Goal: Check status

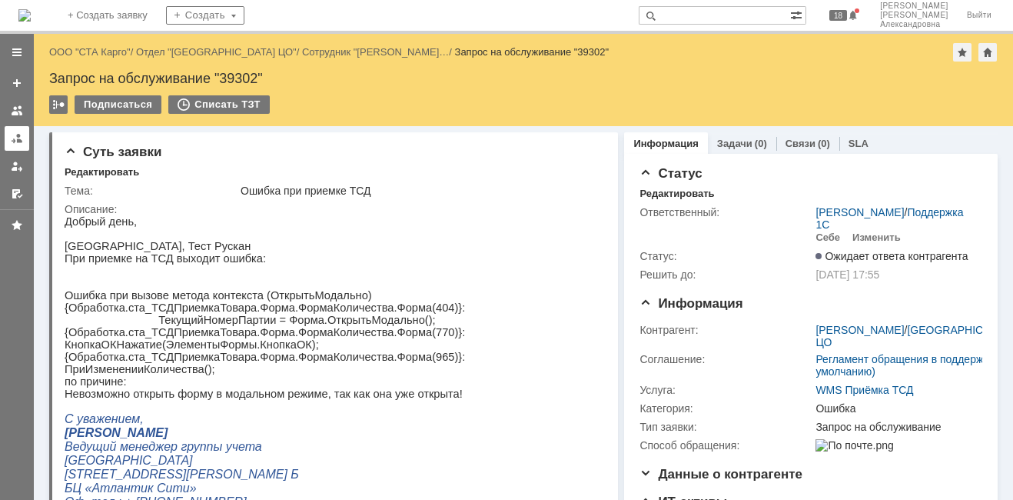
click at [23, 144] on link at bounding box center [17, 138] width 25 height 25
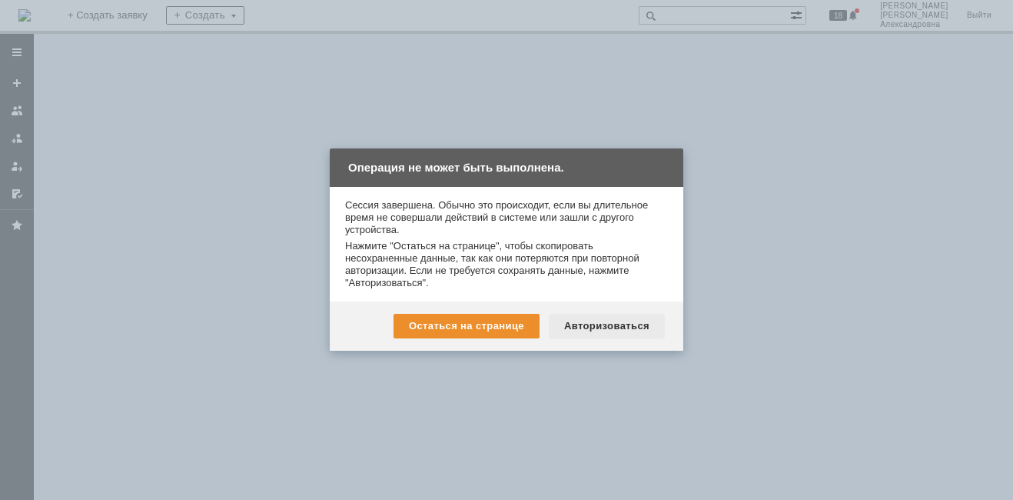
click at [624, 325] on div "Авторизоваться" at bounding box center [607, 326] width 116 height 25
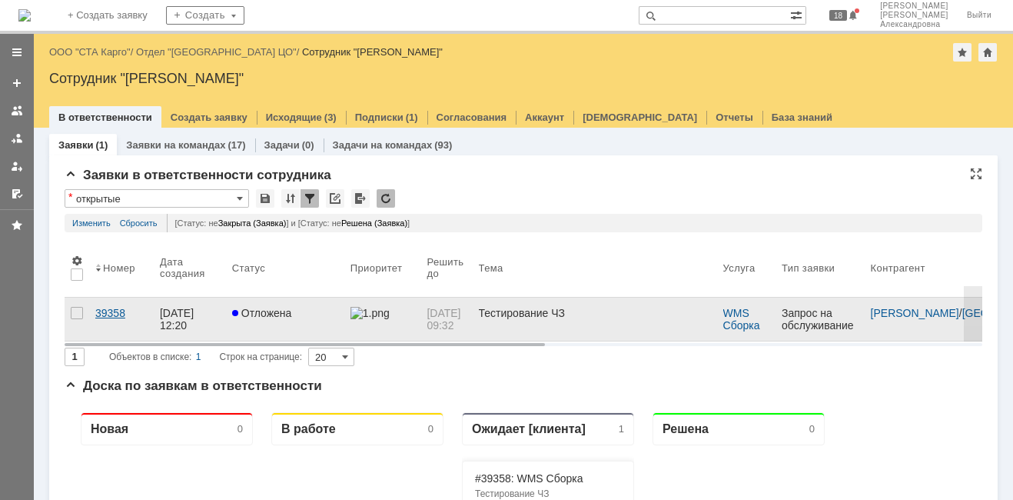
click at [118, 319] on link "39358" at bounding box center [121, 318] width 65 height 43
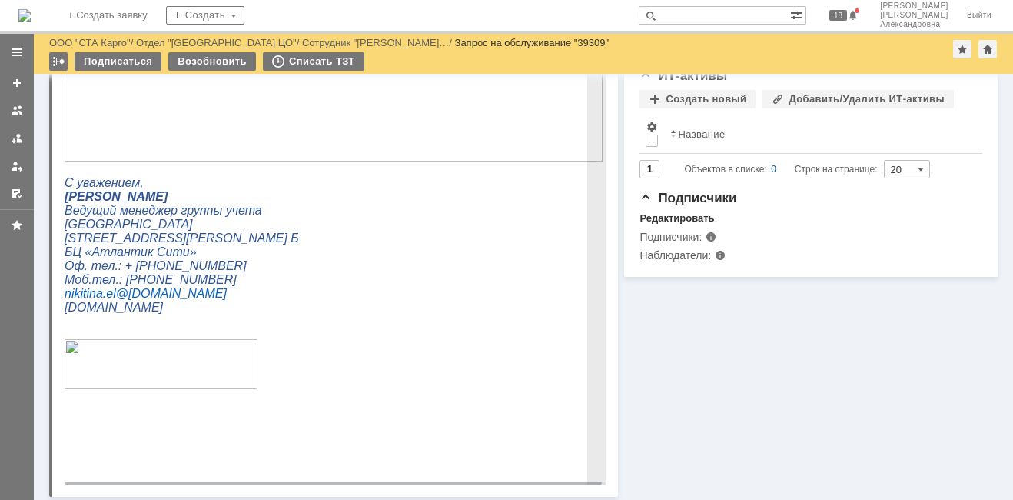
scroll to position [751, 0]
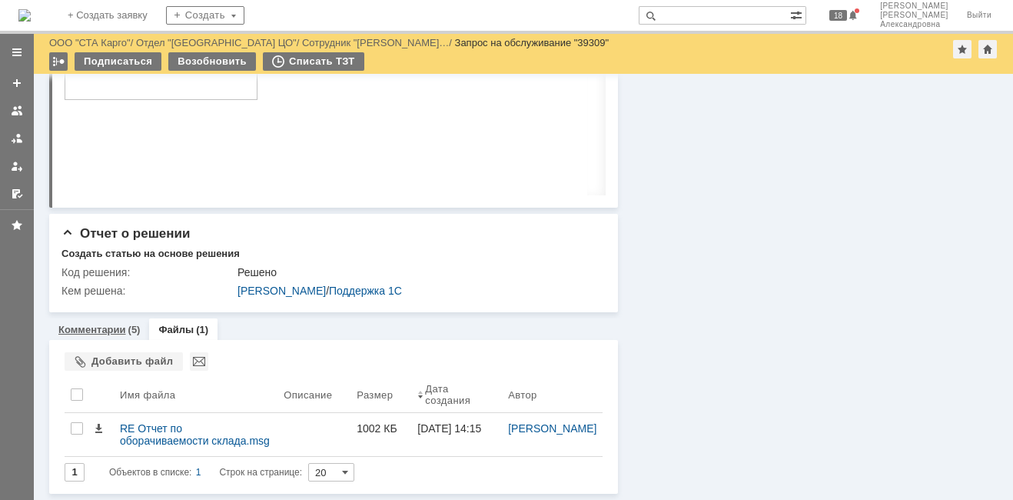
click at [129, 330] on div "(5)" at bounding box center [134, 330] width 12 height 12
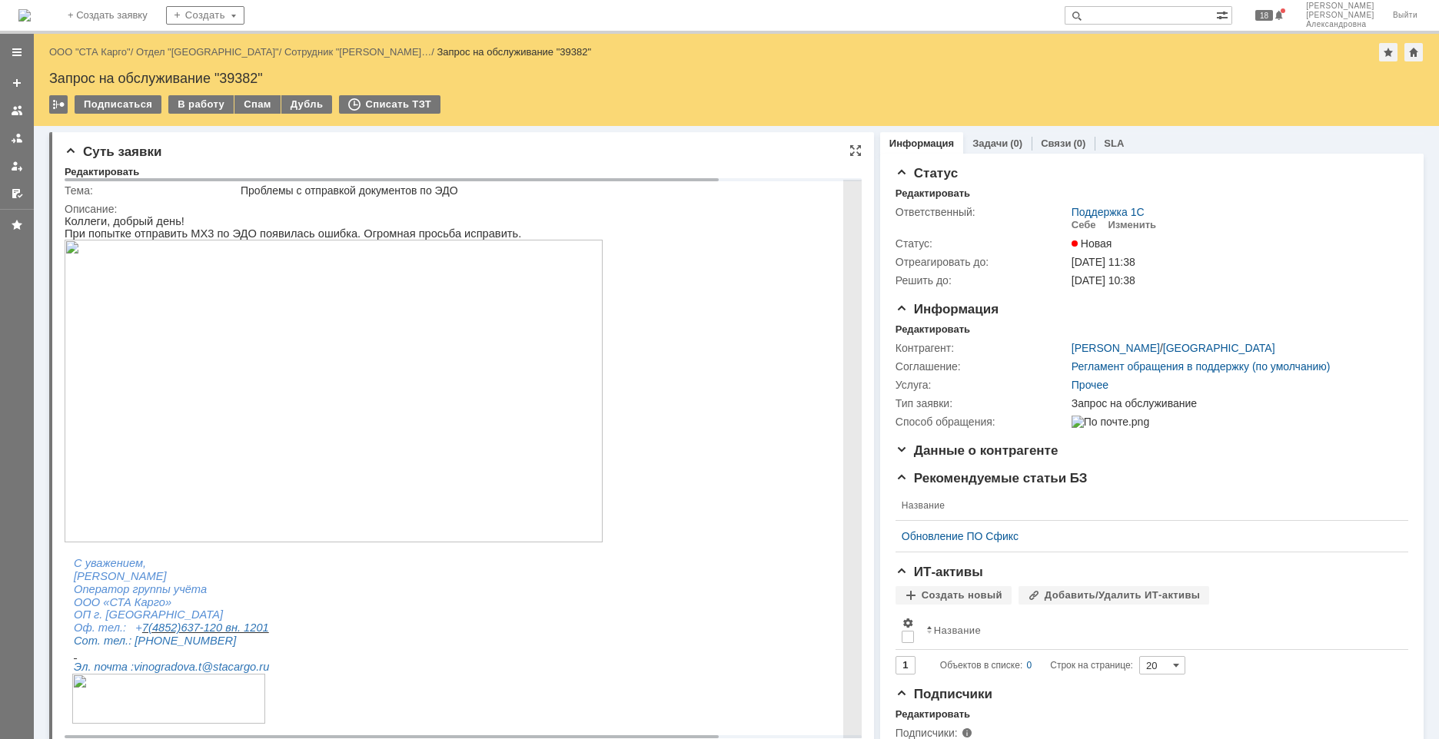
click at [320, 420] on img at bounding box center [334, 391] width 538 height 303
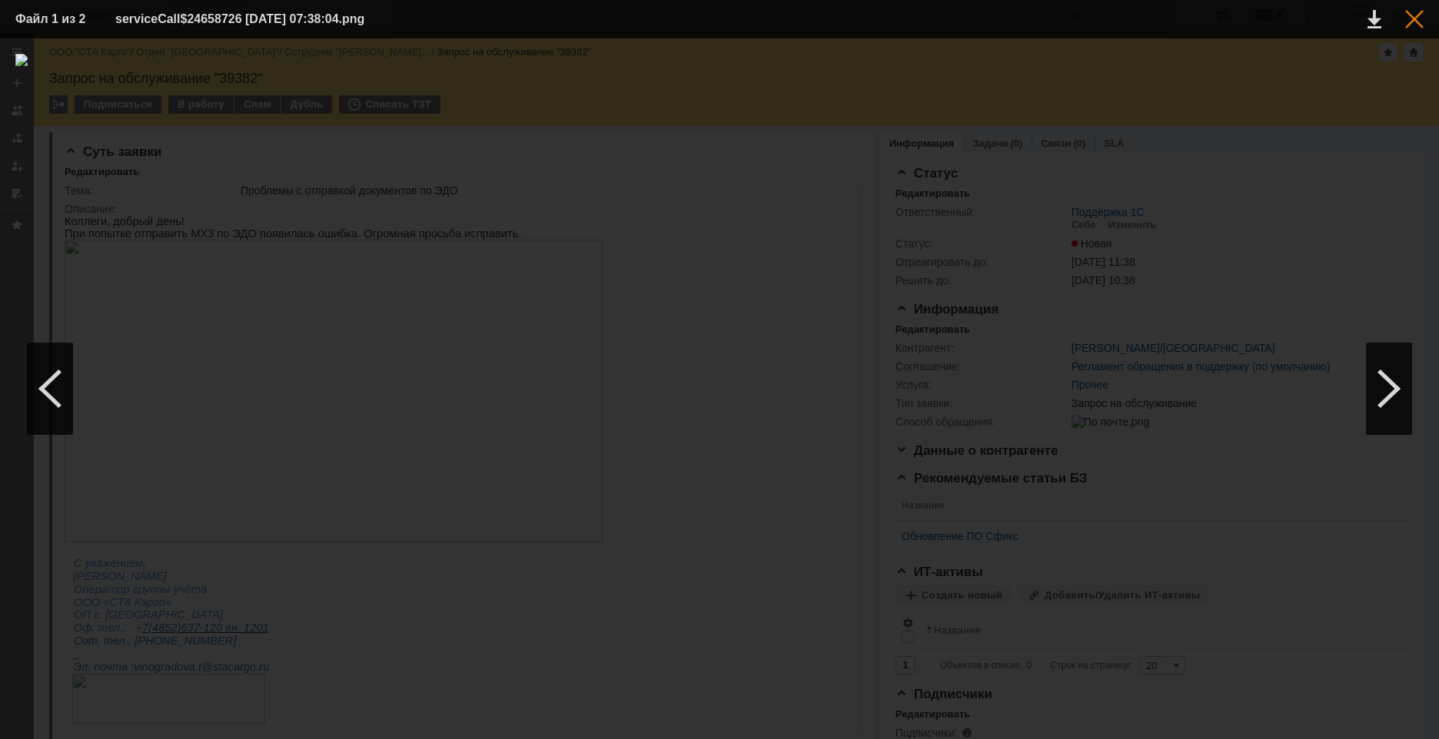
click at [1416, 15] on div at bounding box center [1414, 19] width 18 height 18
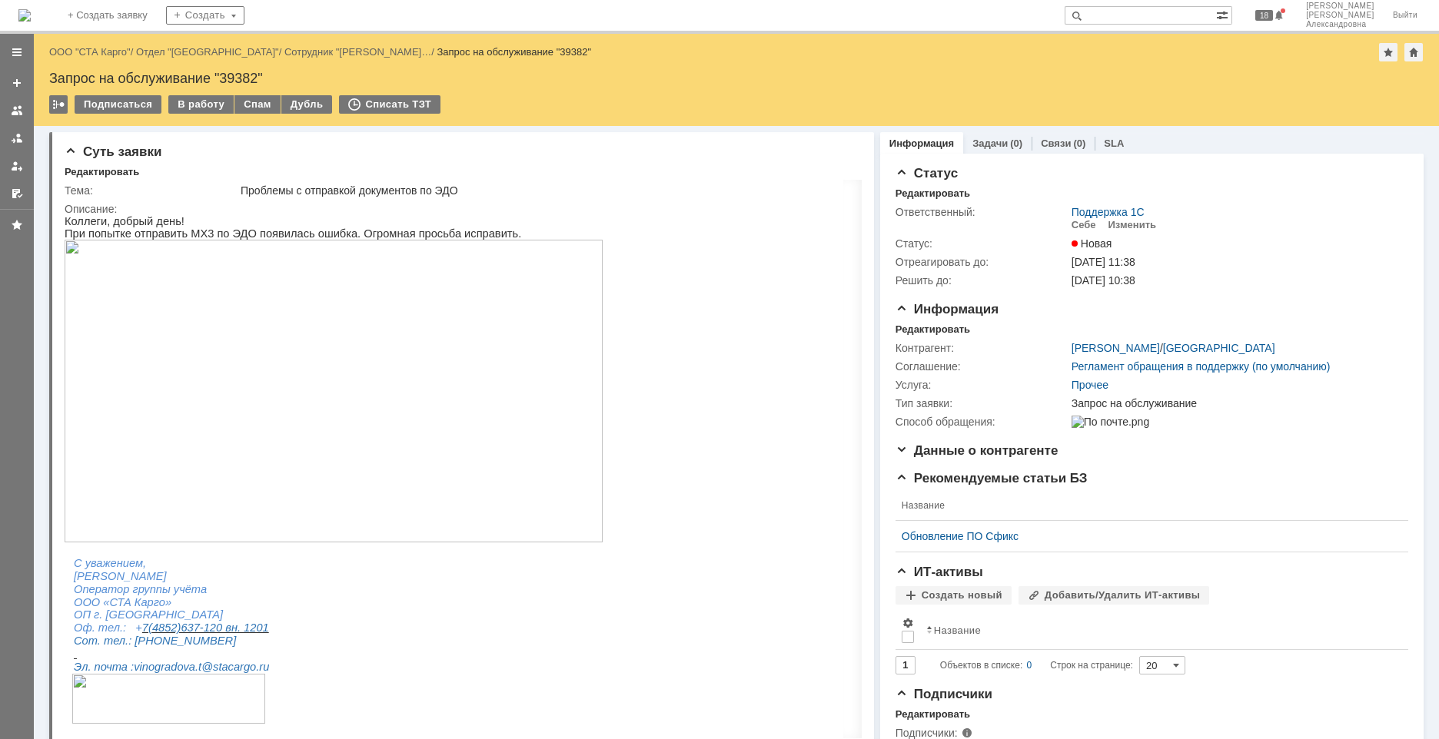
click at [118, 49] on link "ООО "СТА Карго"" at bounding box center [89, 52] width 81 height 12
